Goal: Entertainment & Leisure: Consume media (video, audio)

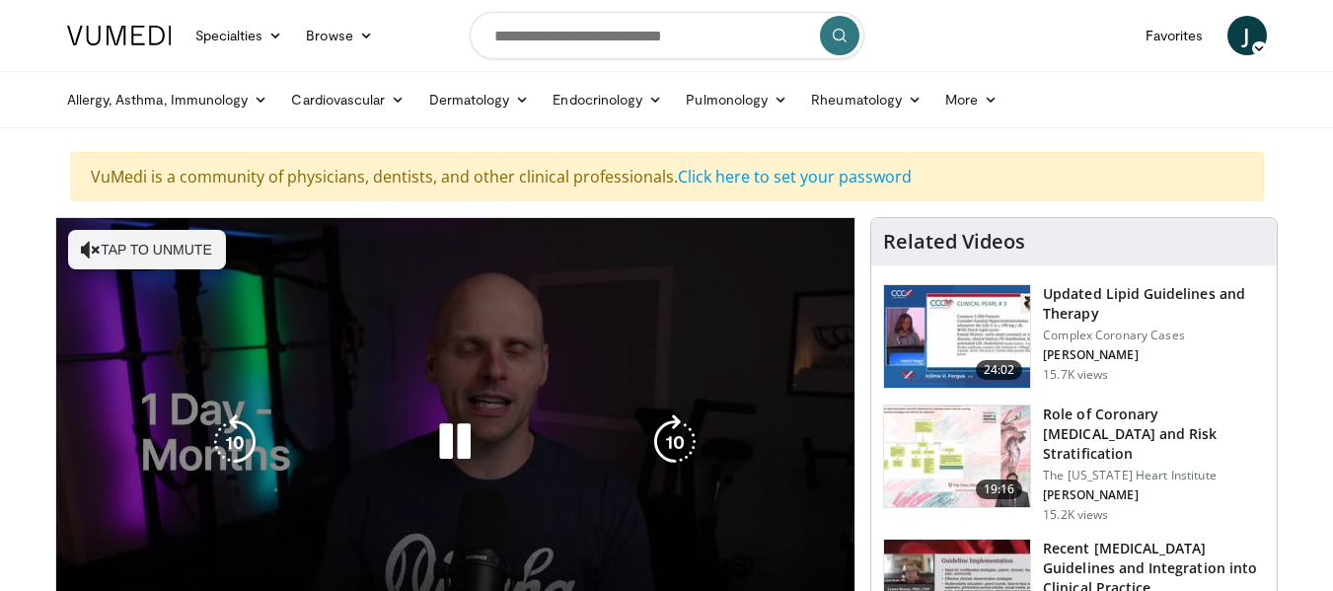
click at [94, 244] on icon "Video Player" at bounding box center [91, 250] width 20 height 20
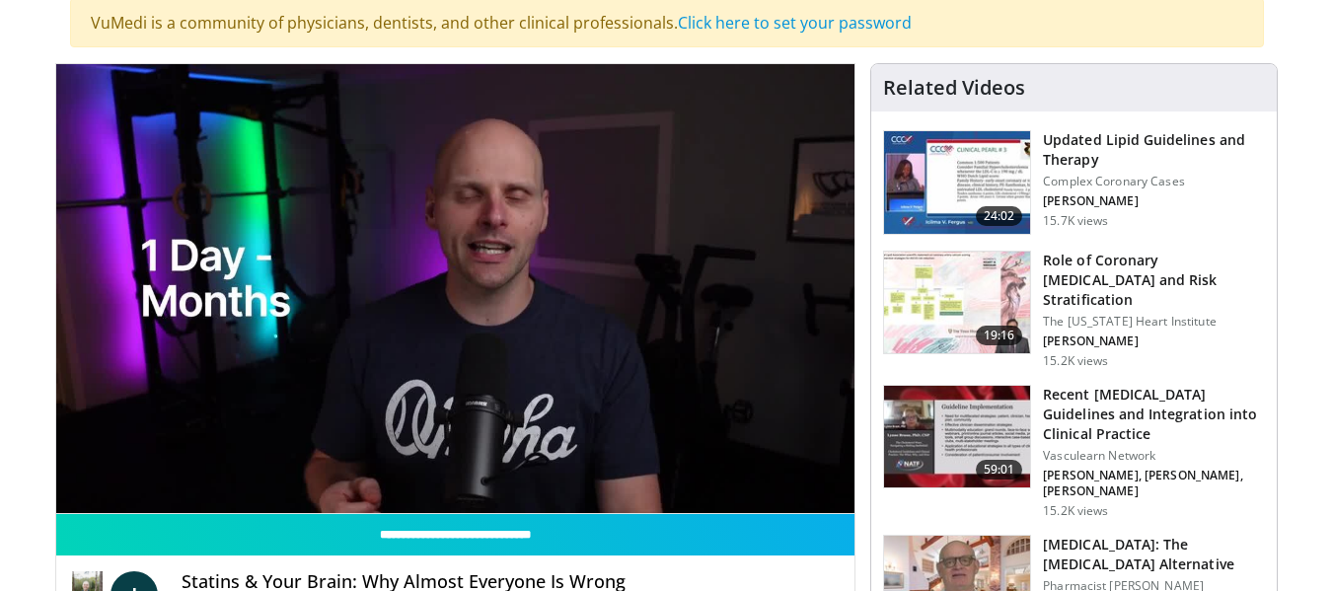
scroll to position [148, 0]
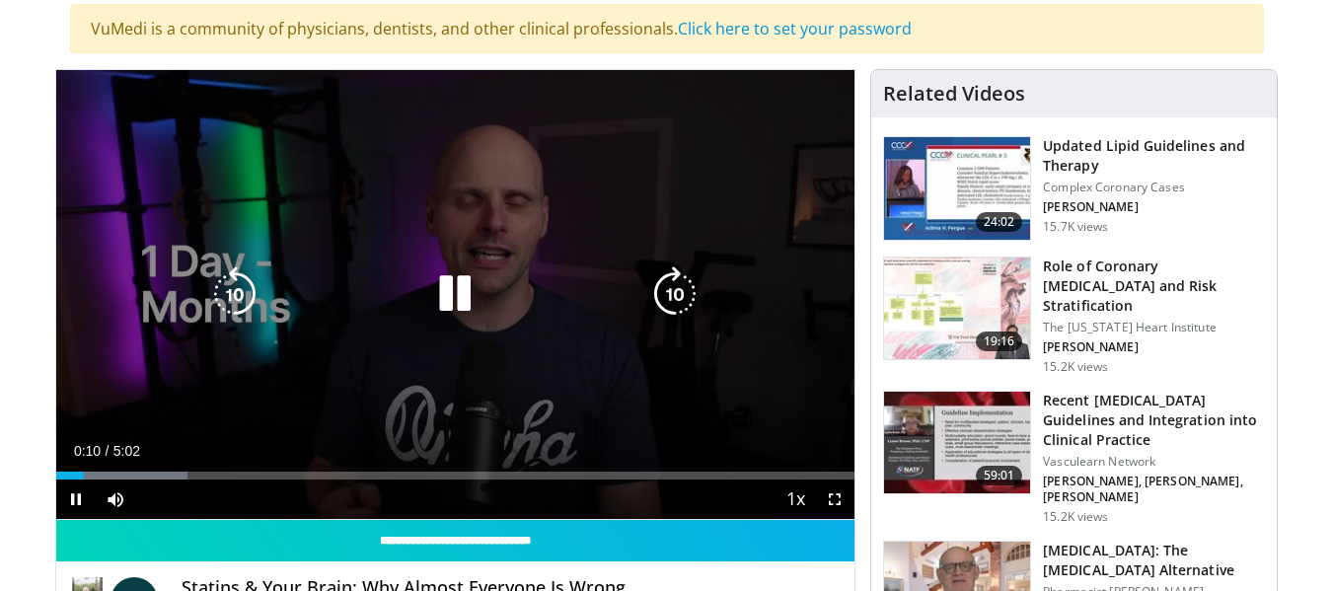
click at [240, 297] on icon "Video Player" at bounding box center [234, 293] width 55 height 55
